Goal: Transaction & Acquisition: Book appointment/travel/reservation

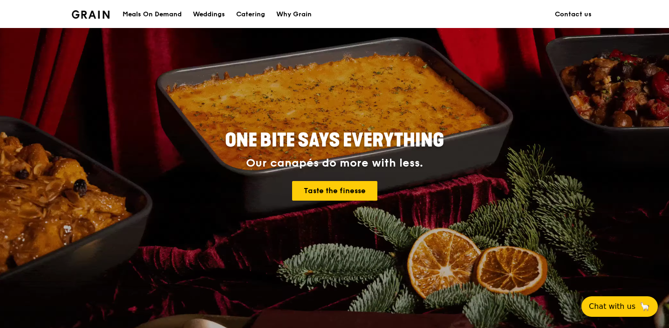
click at [150, 10] on div "Meals On Demand" at bounding box center [152, 14] width 59 height 28
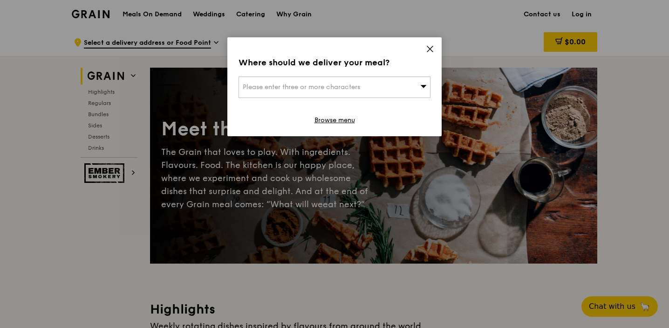
click at [428, 49] on icon at bounding box center [430, 49] width 8 height 8
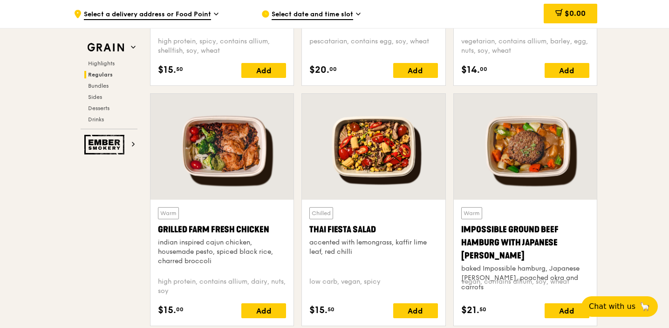
scroll to position [1019, 0]
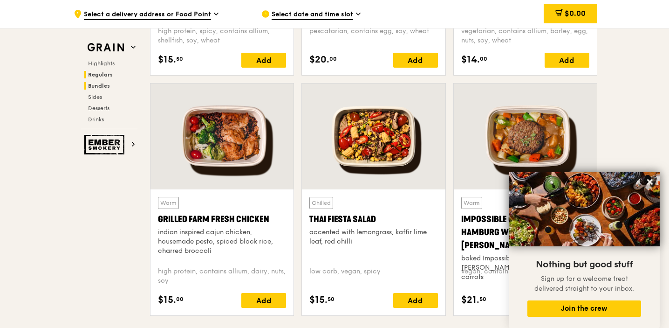
click at [109, 86] on span "Bundles" at bounding box center [99, 85] width 22 height 7
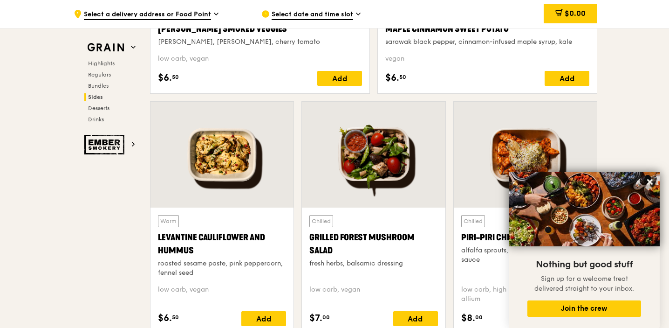
scroll to position [2380, 0]
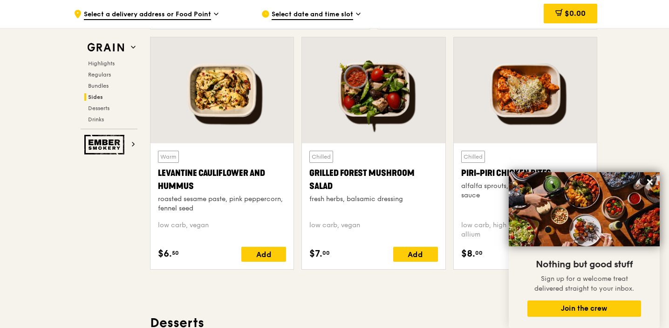
scroll to position [34, 0]
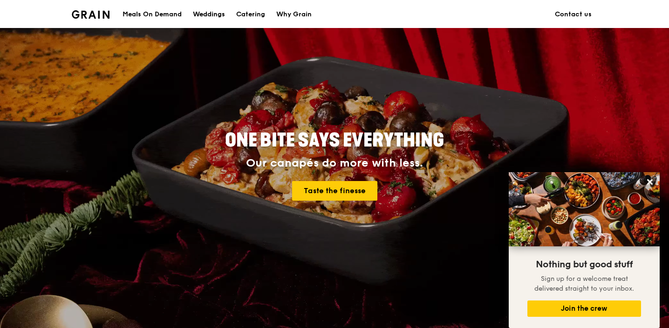
click at [195, 10] on div "Weddings" at bounding box center [209, 14] width 32 height 28
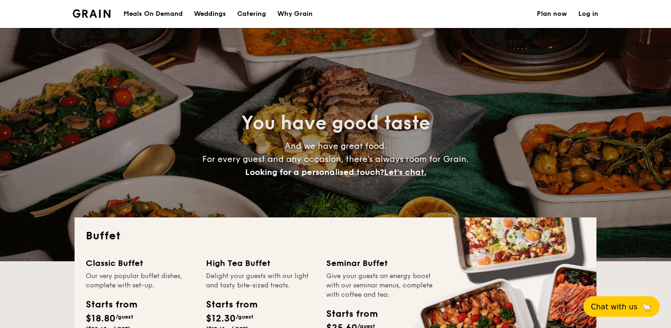
select select
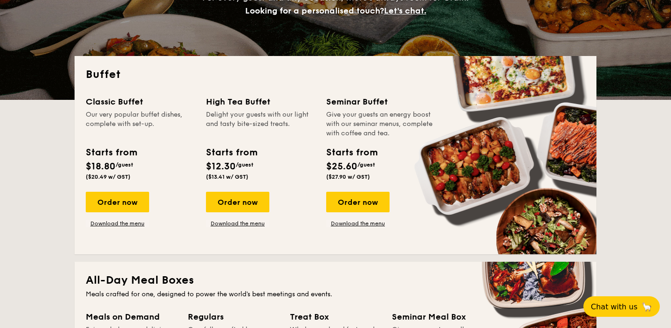
scroll to position [161, 0]
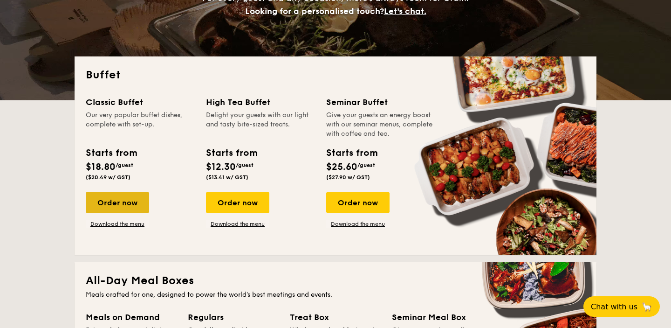
click at [110, 207] on div "Order now" at bounding box center [117, 202] width 63 height 21
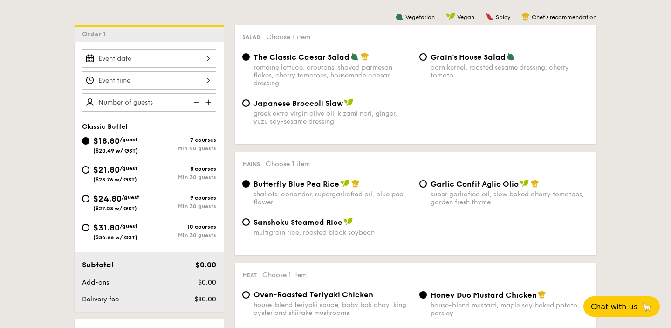
scroll to position [240, 0]
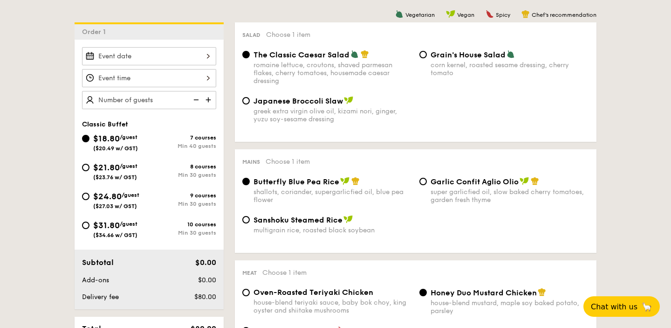
click at [345, 59] on span "The Classic Caesar Salad" at bounding box center [301, 54] width 96 height 9
click at [250, 58] on input "The Classic Caesar Salad romaine lettuce, croutons, shaved parmesan flakes, che…" at bounding box center [245, 54] width 7 height 7
click at [345, 59] on span "The Classic Caesar Salad" at bounding box center [301, 54] width 96 height 9
click at [250, 58] on input "The Classic Caesar Salad romaine lettuce, croutons, shaved parmesan flakes, che…" at bounding box center [245, 54] width 7 height 7
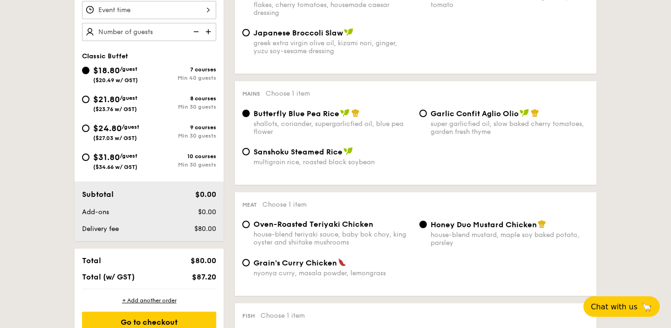
scroll to position [381, 0]
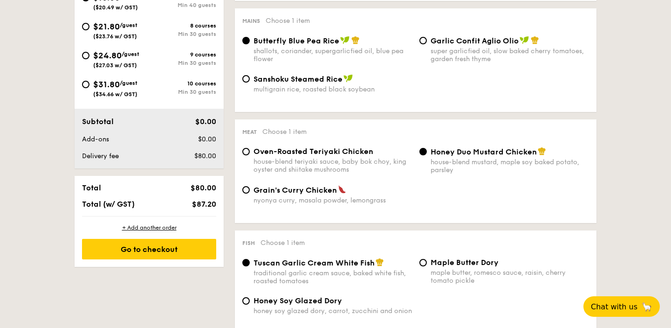
click at [320, 96] on div "Sanshoku Steamed Rice multigrain rice, roasted black soybean" at bounding box center [416, 89] width 354 height 30
click at [250, 93] on label "Sanshoku Steamed Rice multigrain rice, roasted black soybean" at bounding box center [327, 88] width 170 height 9
click at [250, 82] on input "Sanshoku Steamed Rice multigrain rice, roasted black soybean" at bounding box center [245, 78] width 7 height 7
radio input "true"
click at [253, 57] on div "shallots, coriander, supergarlicfied oil, blue pea flower" at bounding box center [332, 55] width 158 height 16
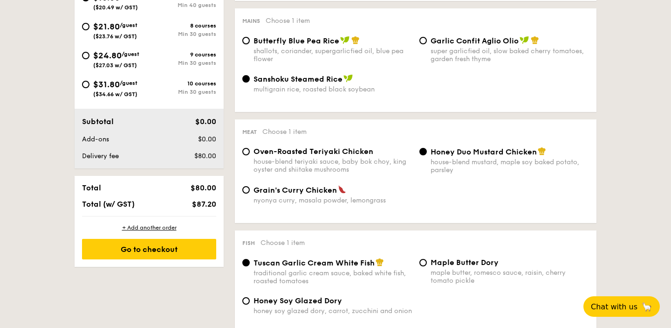
click at [250, 44] on input "Butterfly Blue Pea Rice shallots, coriander, supergarlicfied oil, blue pea flow…" at bounding box center [245, 40] width 7 height 7
radio input "true"
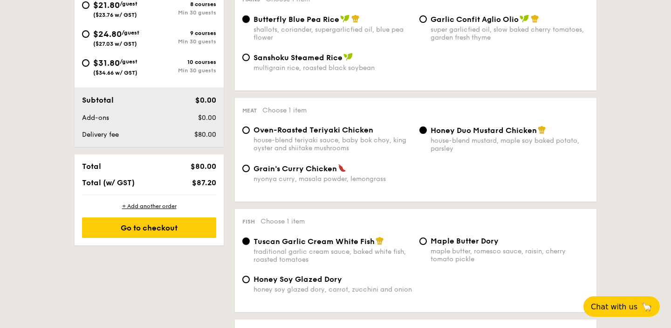
scroll to position [403, 0]
click at [259, 54] on span "Sanshoku Steamed Rice" at bounding box center [297, 57] width 89 height 9
click at [250, 54] on input "Sanshoku Steamed Rice multigrain rice, roasted black soybean" at bounding box center [245, 56] width 7 height 7
radio input "true"
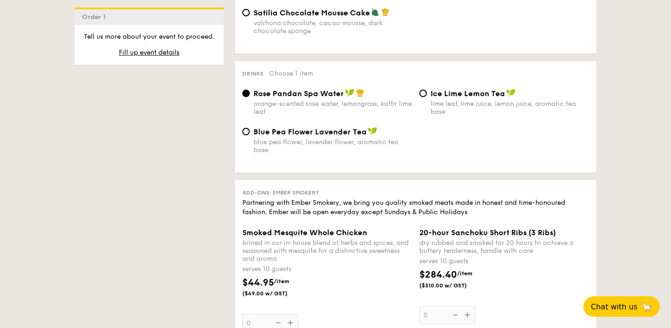
scroll to position [909, 0]
select select
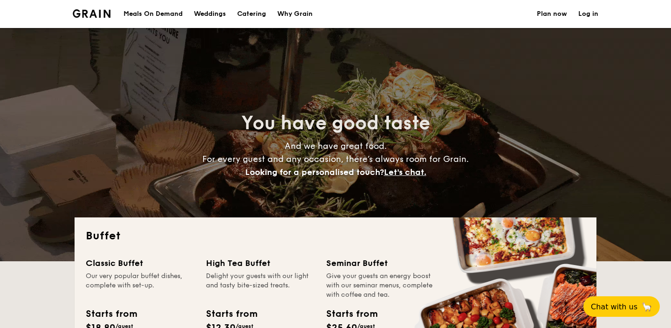
click at [205, 18] on div "Weddings" at bounding box center [210, 14] width 32 height 28
